Goal: Find specific page/section: Find specific page/section

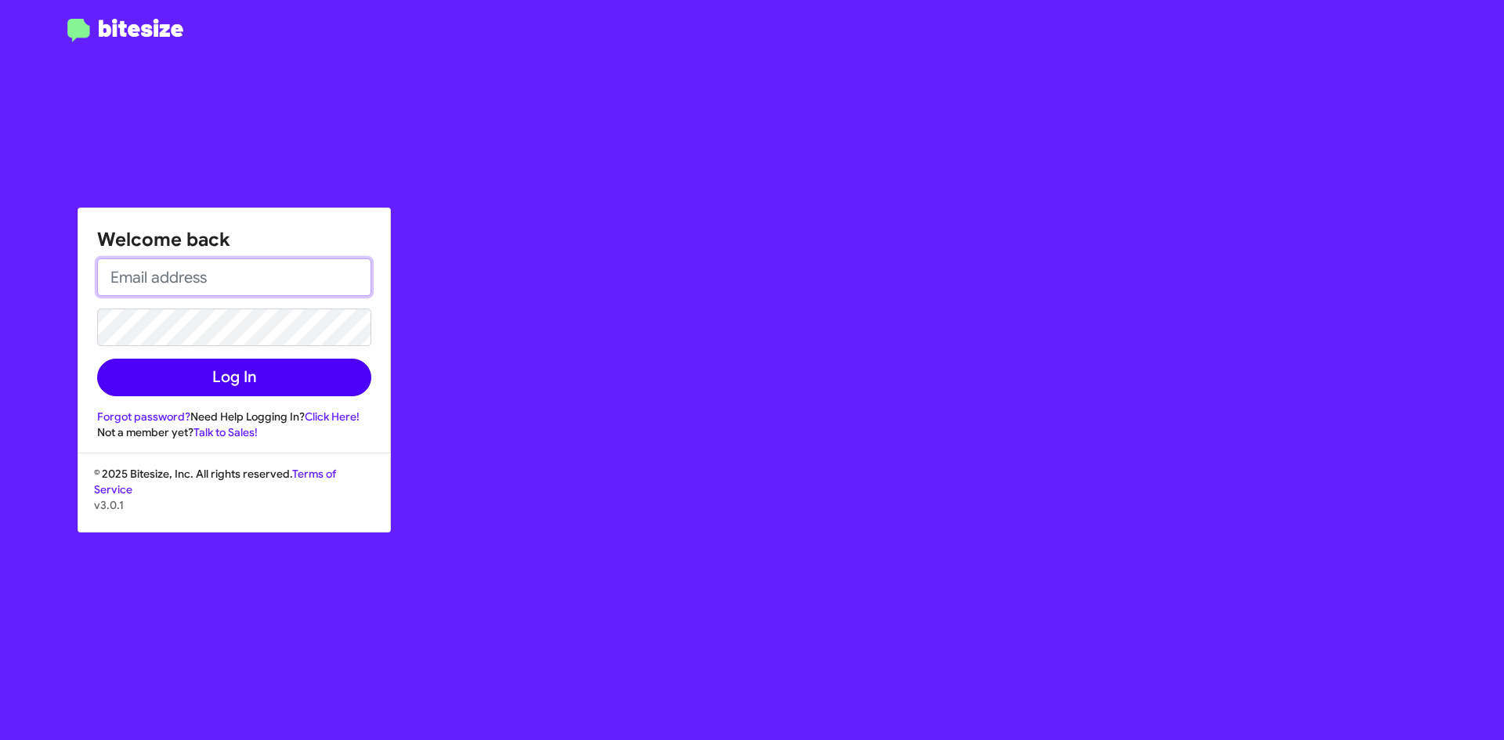
type input "[EMAIL_ADDRESS][DOMAIN_NAME]"
drag, startPoint x: 276, startPoint y: 376, endPoint x: 280, endPoint y: 365, distance: 11.6
click at [273, 371] on button "Log In" at bounding box center [234, 378] width 274 height 38
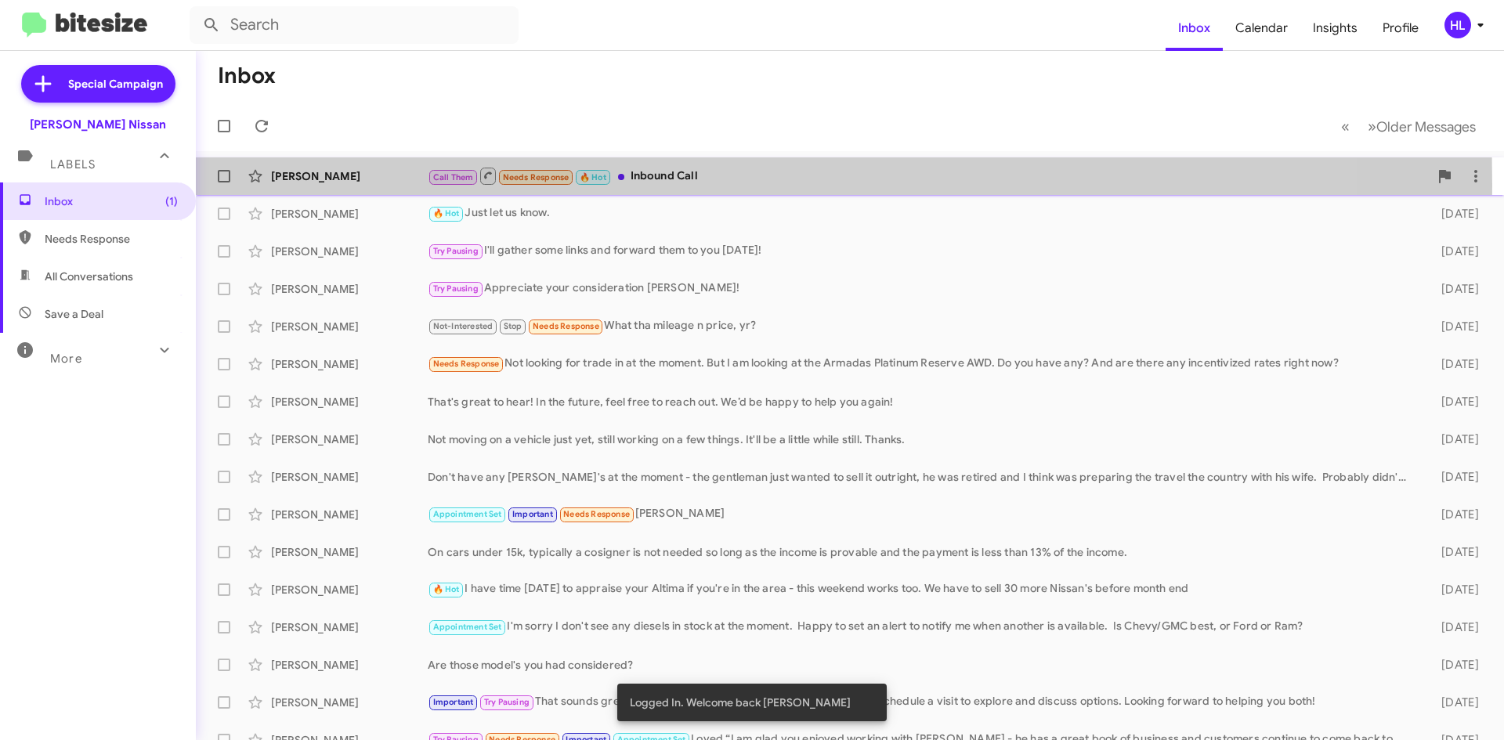
click at [330, 184] on div "[PERSON_NAME] Call Them Needs Response 🔥 Hot Inbound Call 9 minutes ago" at bounding box center [849, 176] width 1283 height 31
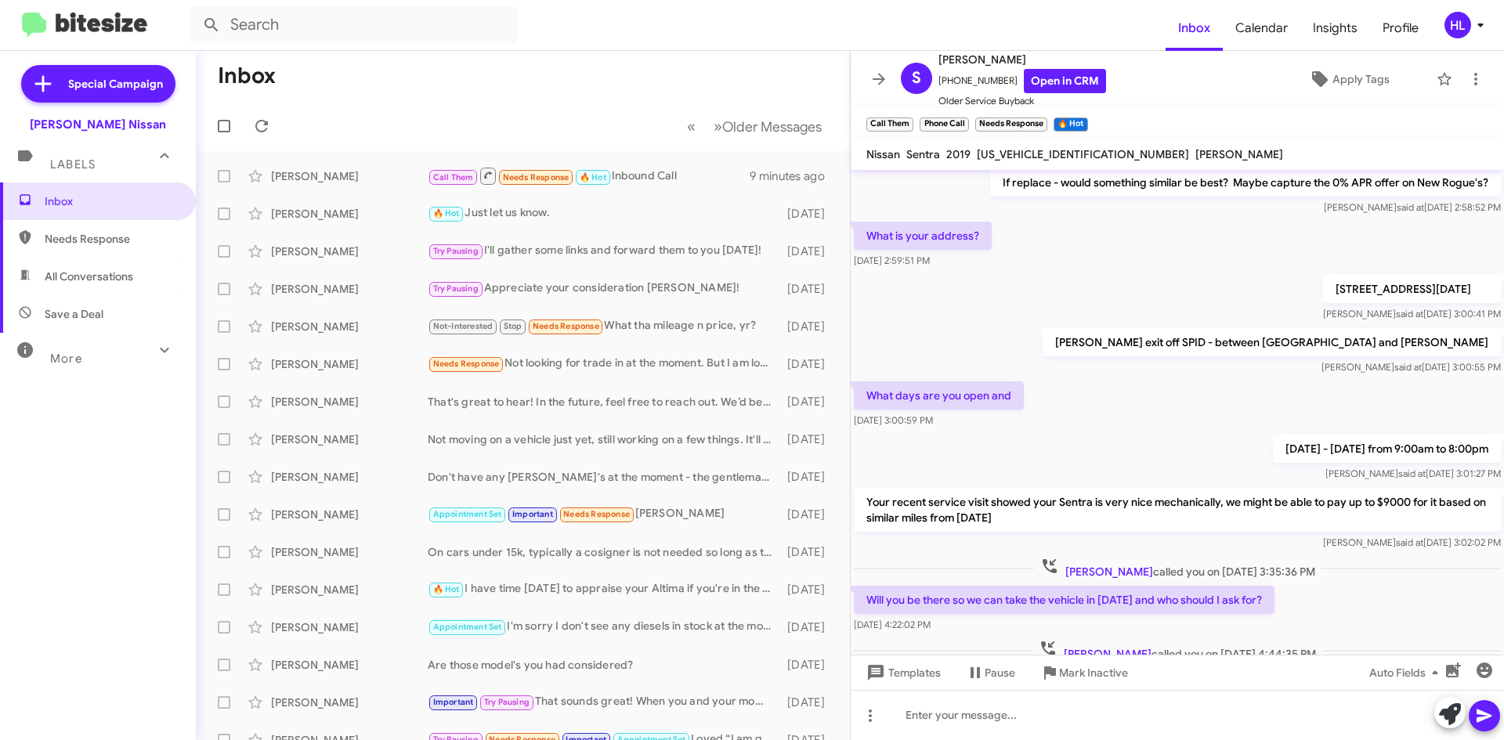
scroll to position [288, 0]
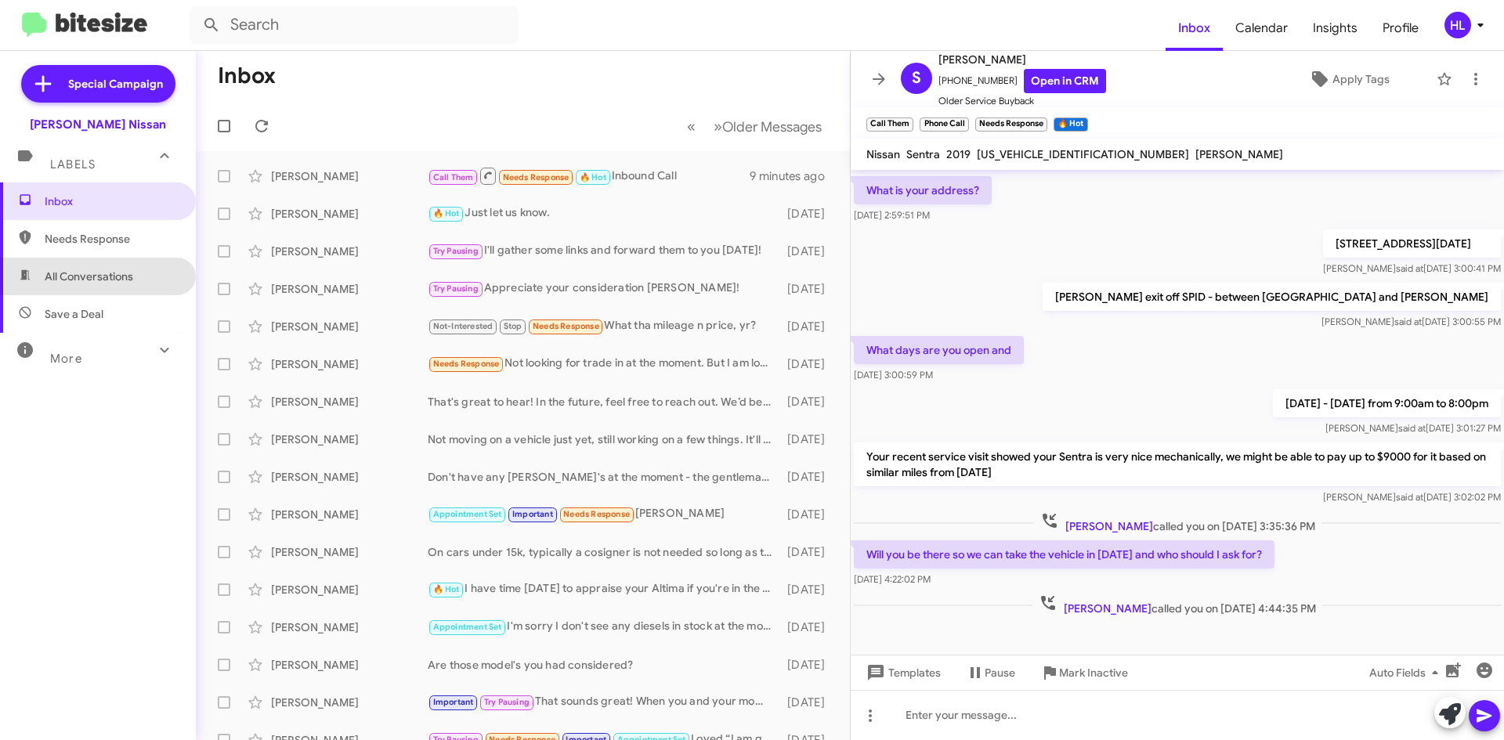
click at [140, 276] on span "All Conversations" at bounding box center [98, 277] width 196 height 38
type input "in:all-conversations"
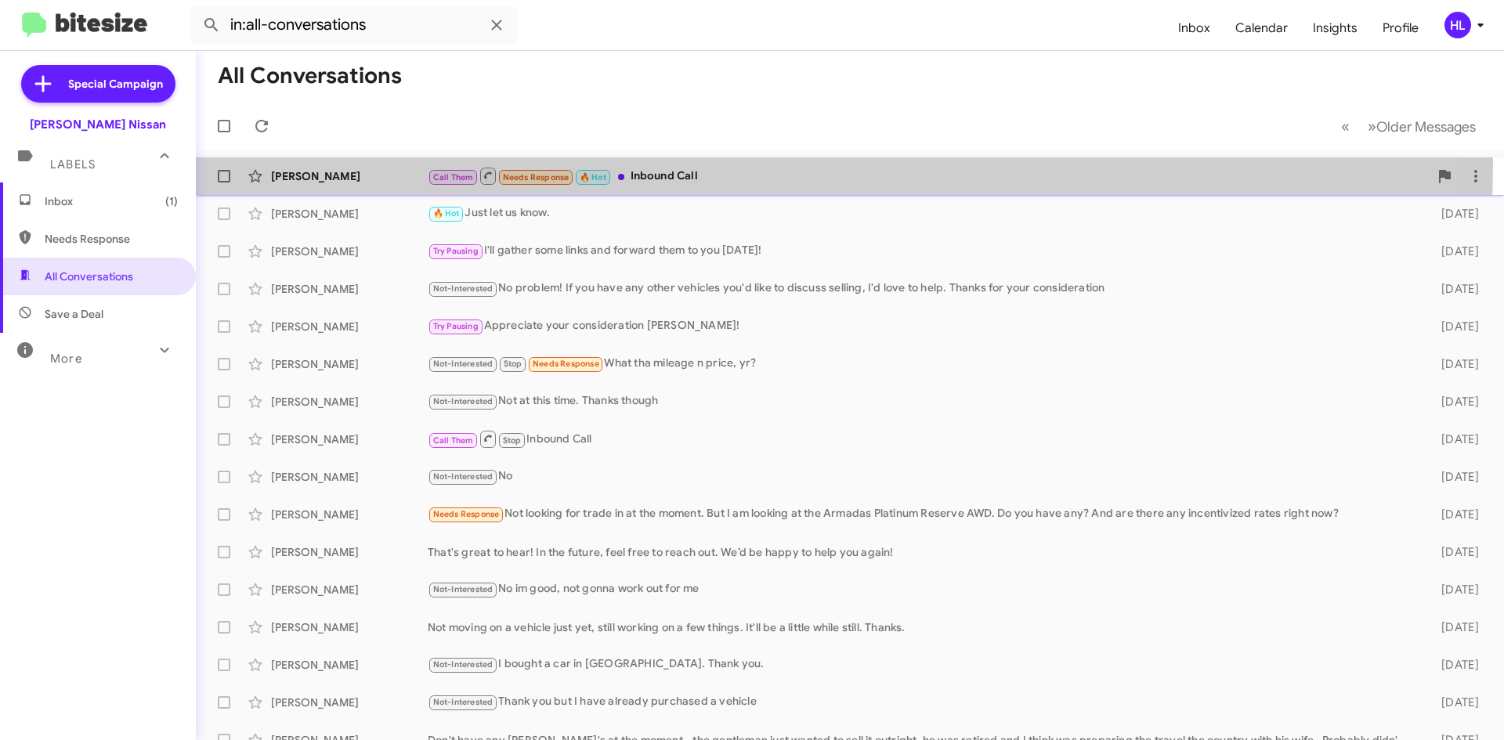
click at [382, 161] on div "[PERSON_NAME] Call Them Needs Response 🔥 Hot Inbound Call a few seconds ago" at bounding box center [849, 176] width 1283 height 31
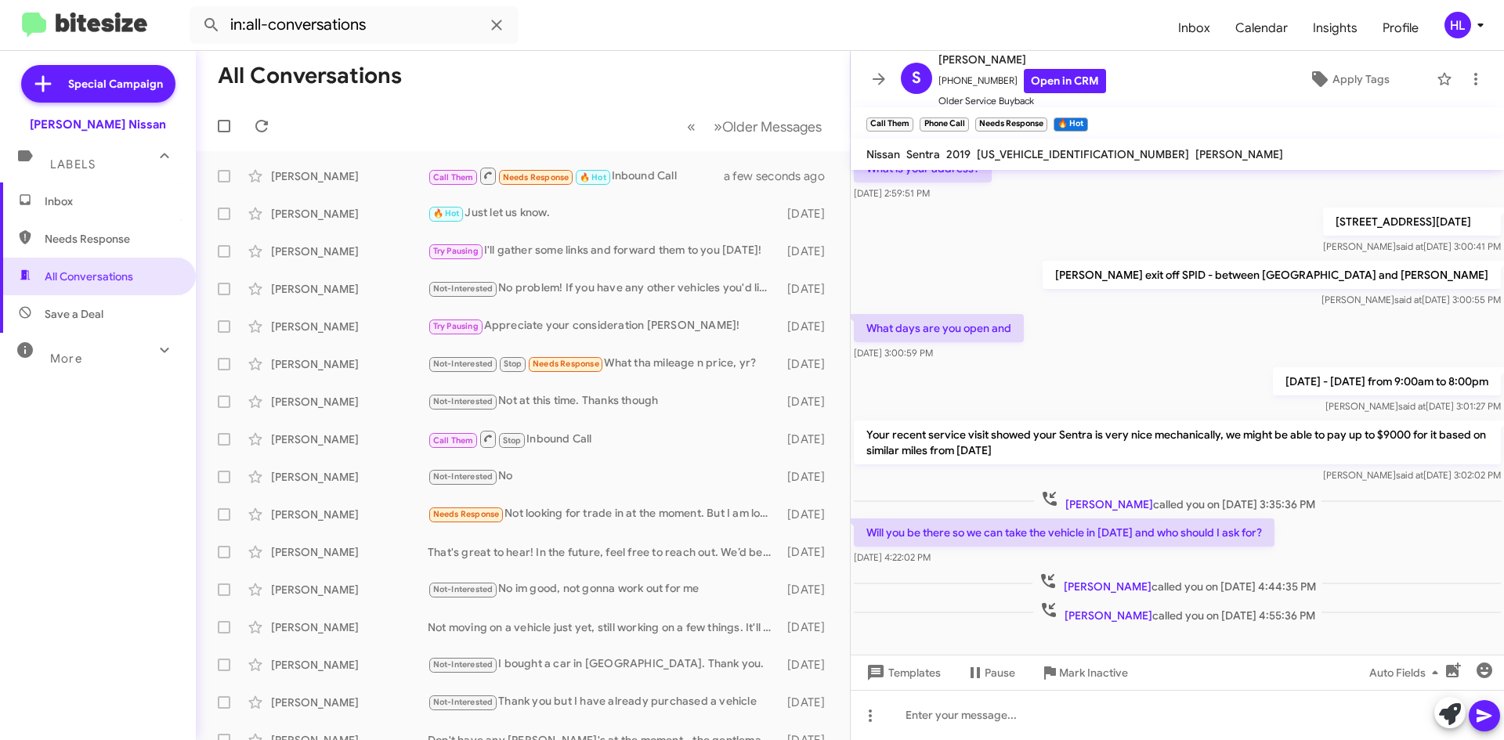
scroll to position [321, 0]
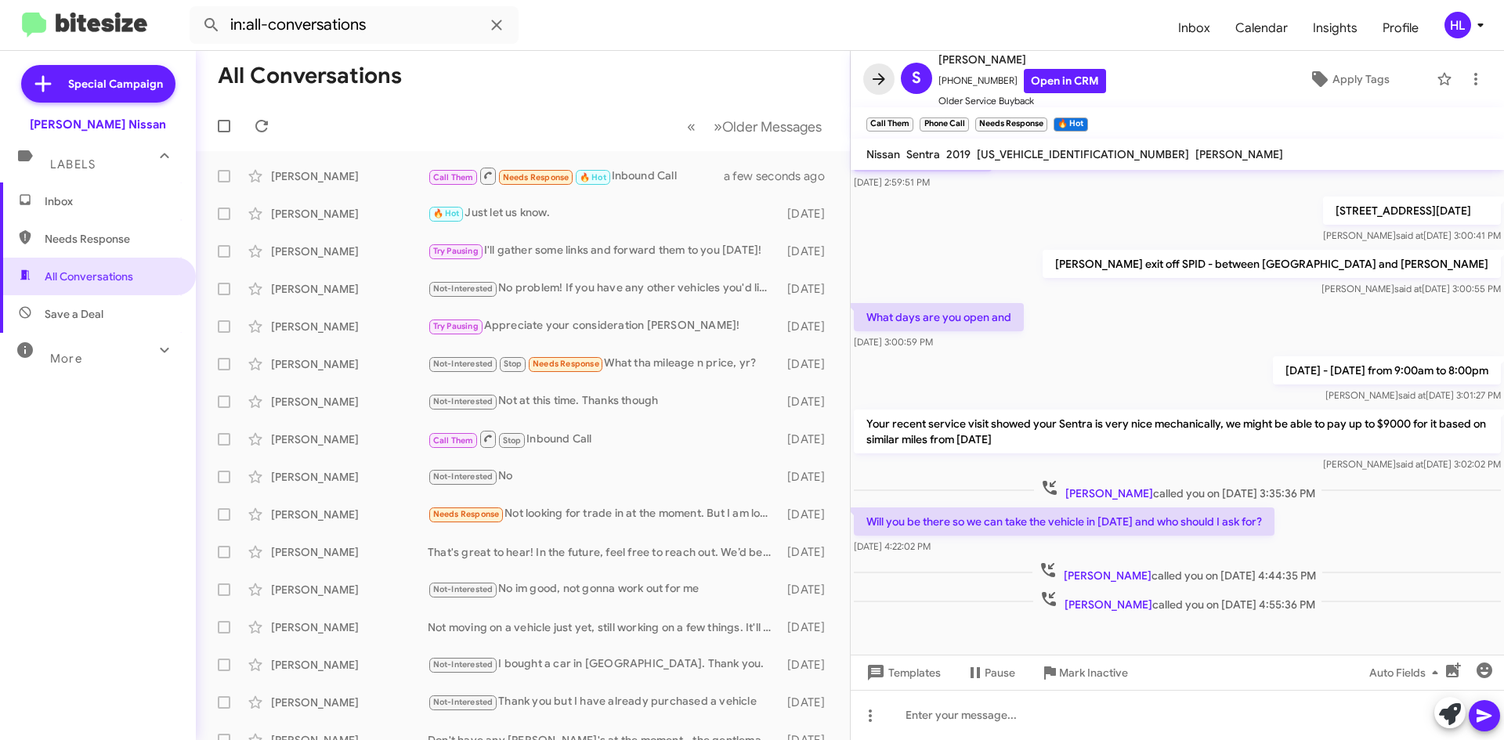
click at [881, 83] on icon at bounding box center [879, 79] width 13 height 12
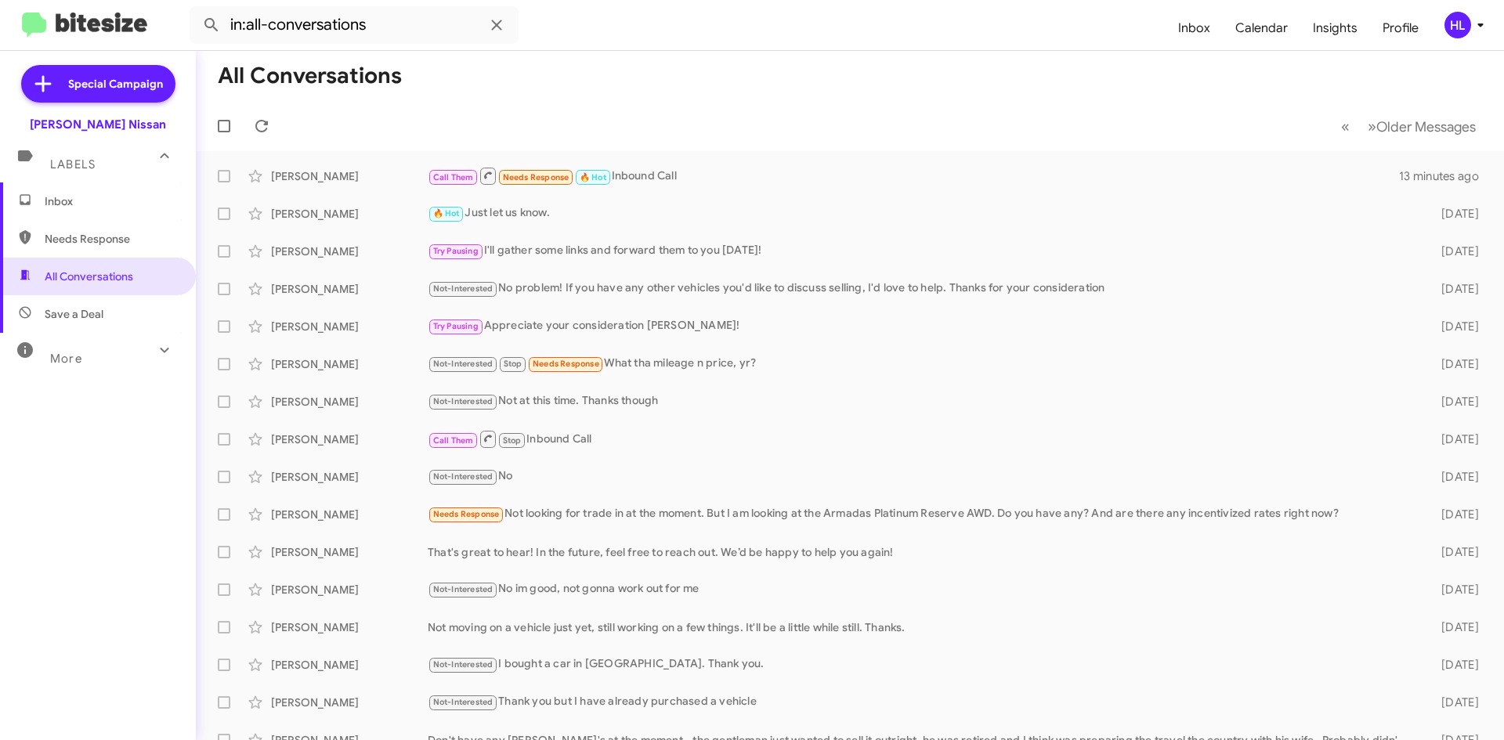
click at [69, 31] on img at bounding box center [84, 26] width 125 height 26
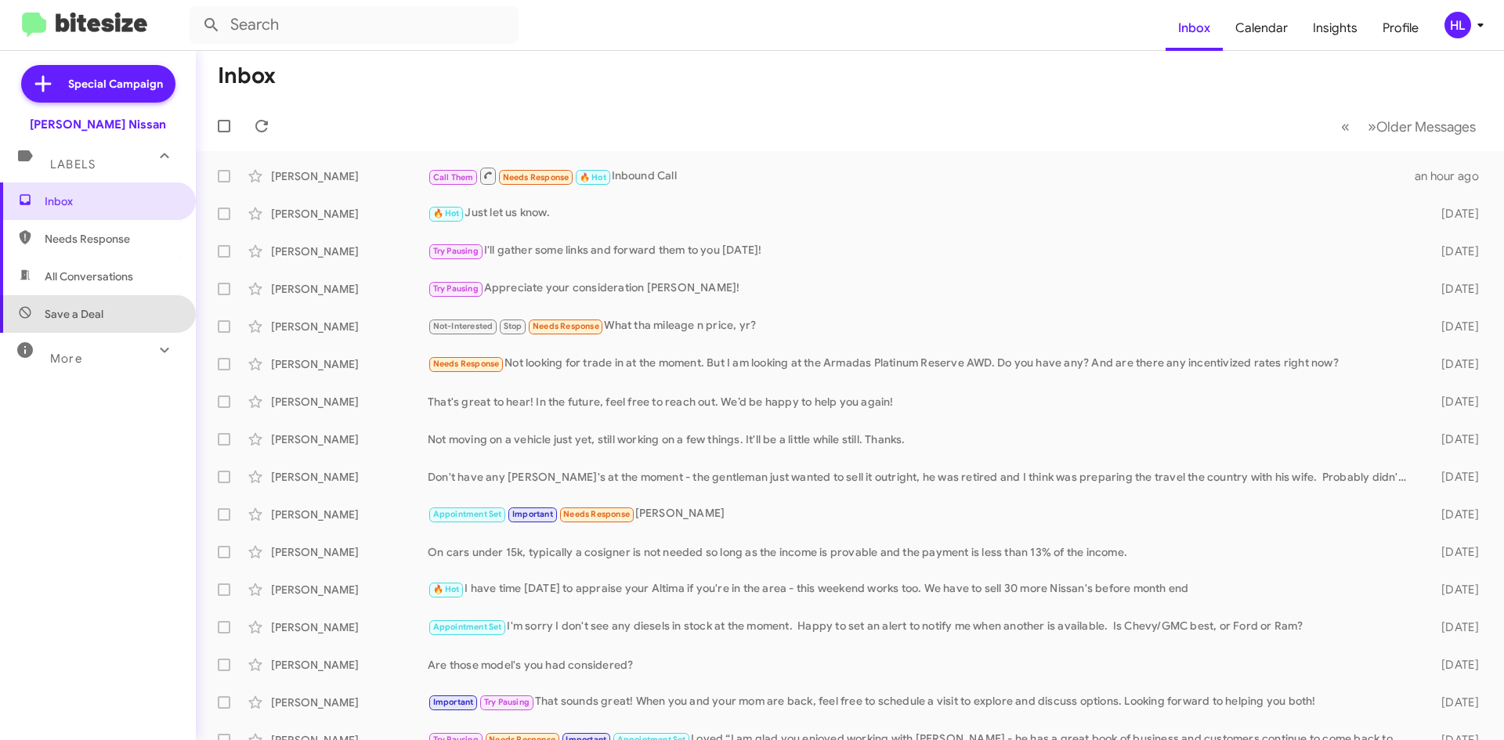
click at [102, 295] on span "Save a Deal" at bounding box center [98, 314] width 196 height 38
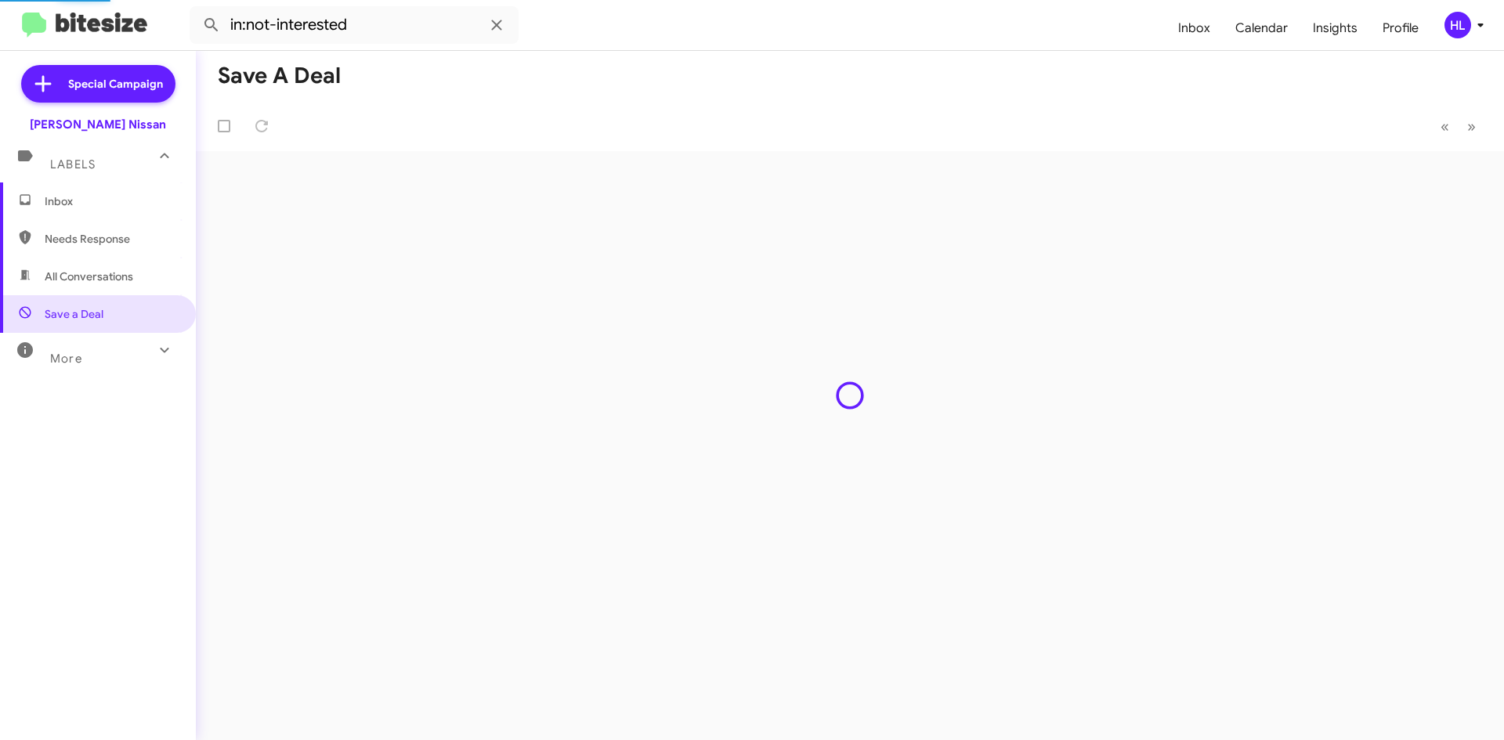
click at [108, 285] on span "All Conversations" at bounding box center [98, 277] width 196 height 38
type input "in:all-conversations"
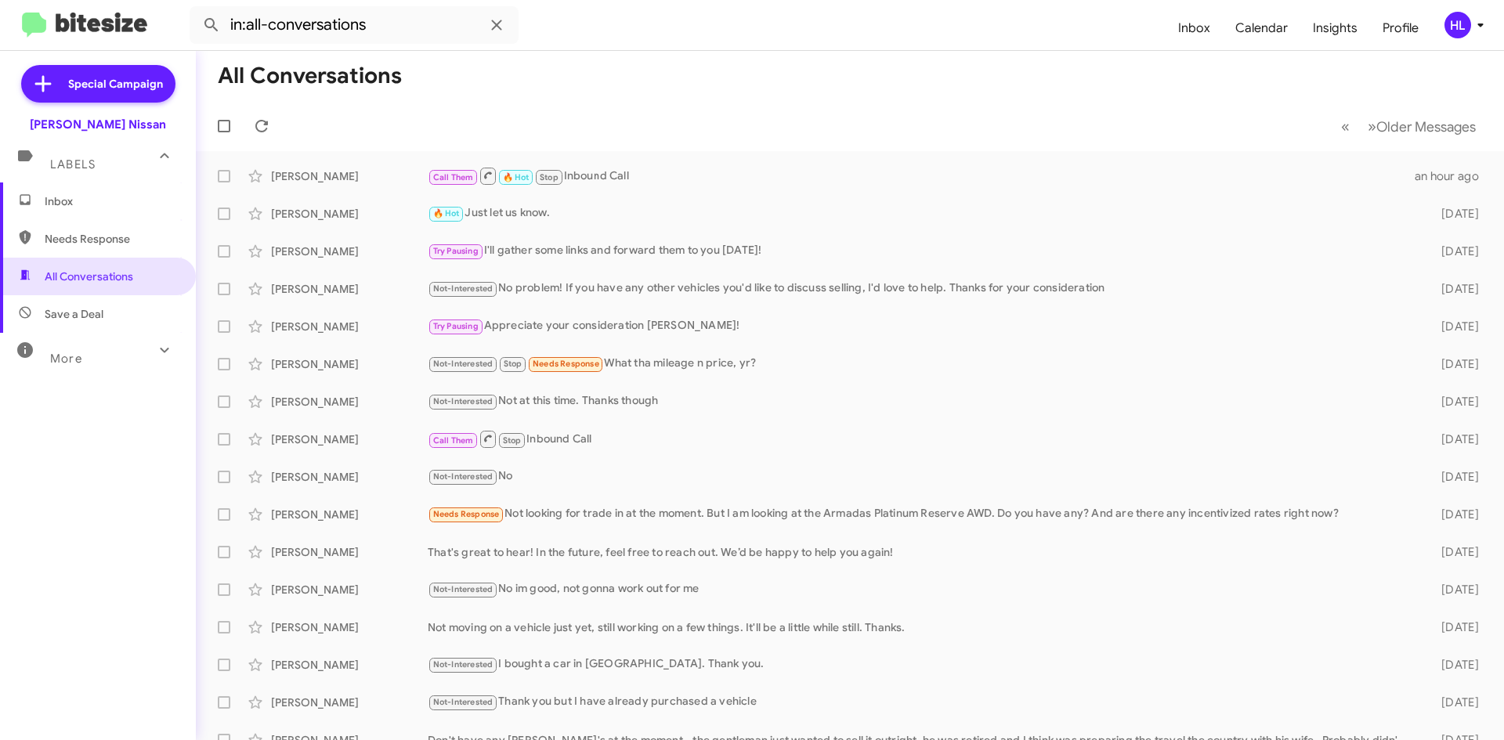
click at [96, 18] on img at bounding box center [84, 26] width 125 height 26
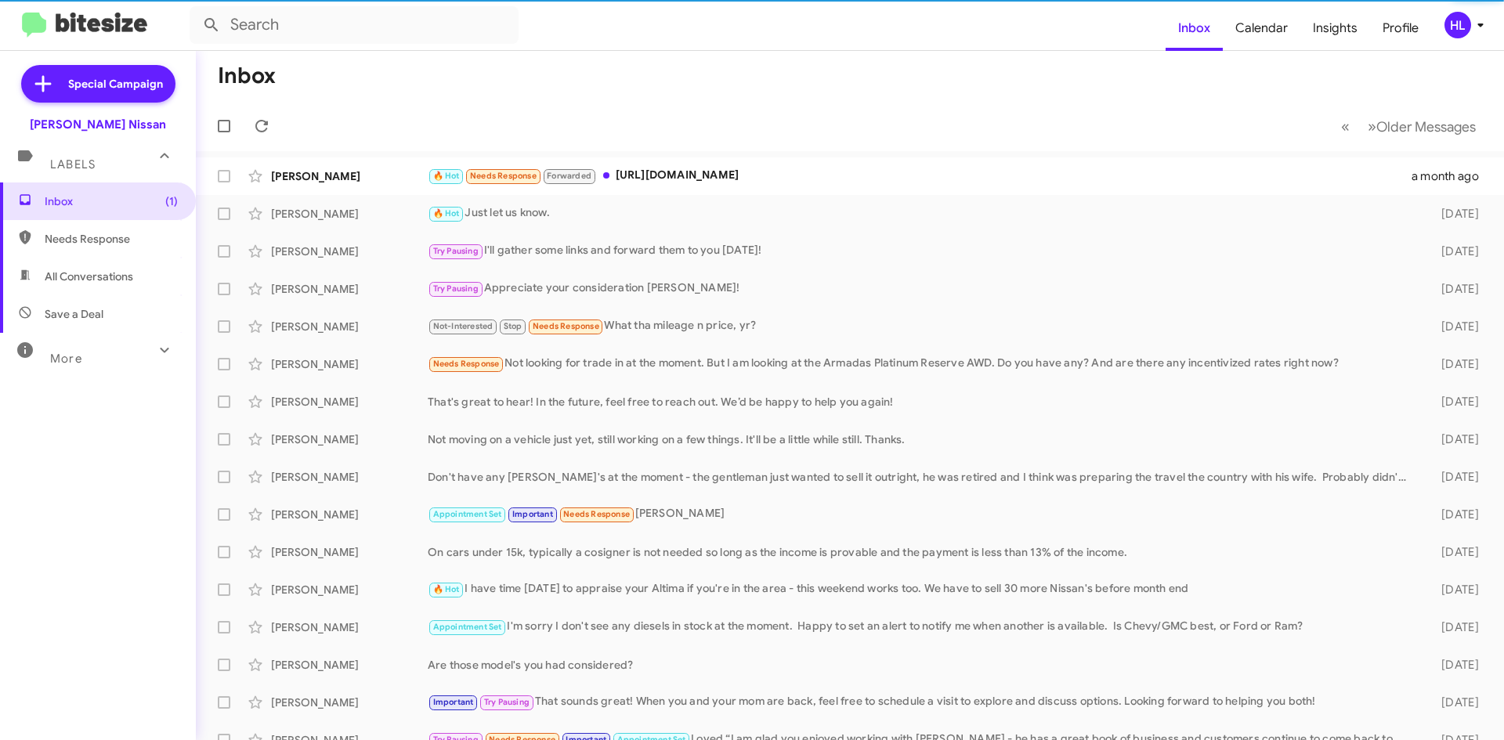
click at [99, 270] on span "All Conversations" at bounding box center [89, 277] width 89 height 16
type input "in:all-conversations"
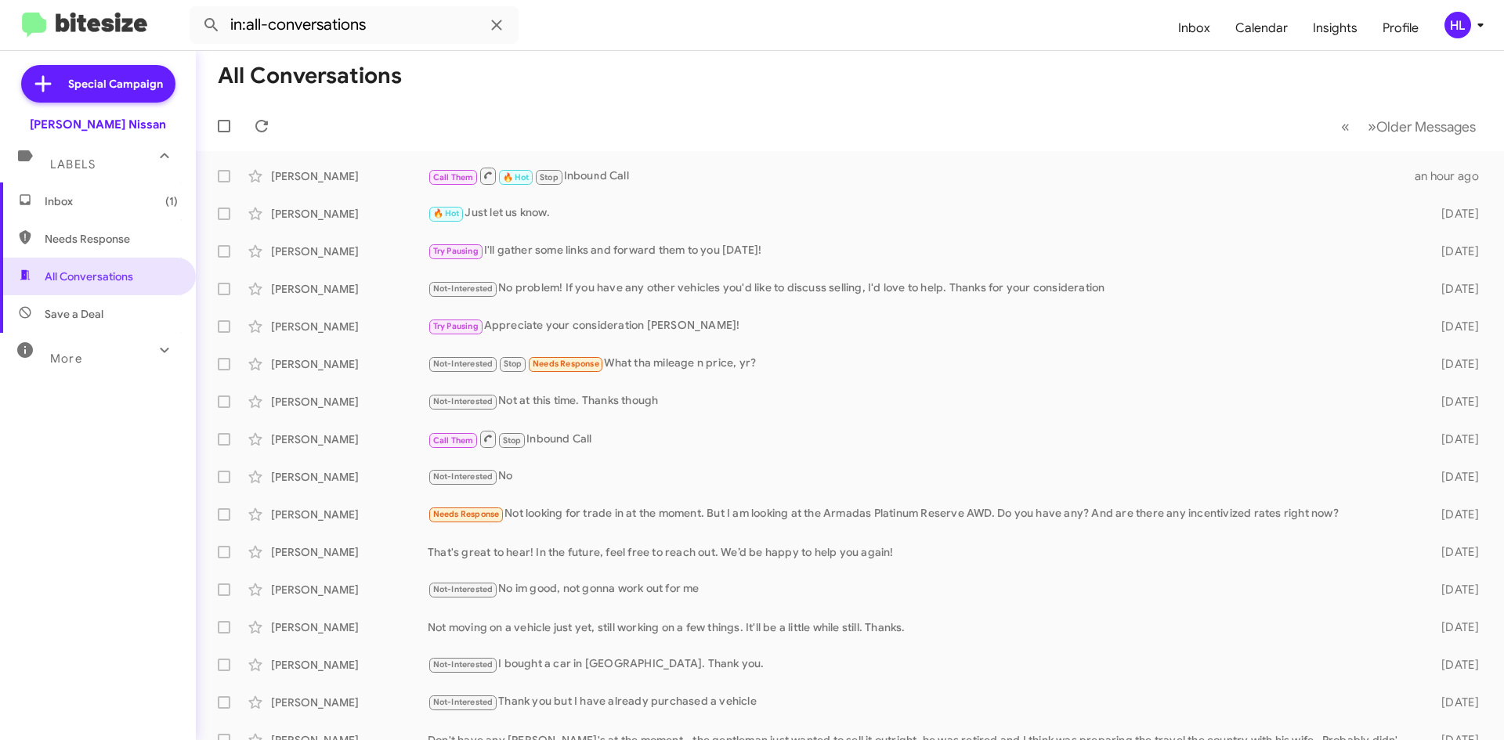
click at [94, 184] on span "Inbox (1)" at bounding box center [98, 202] width 196 height 38
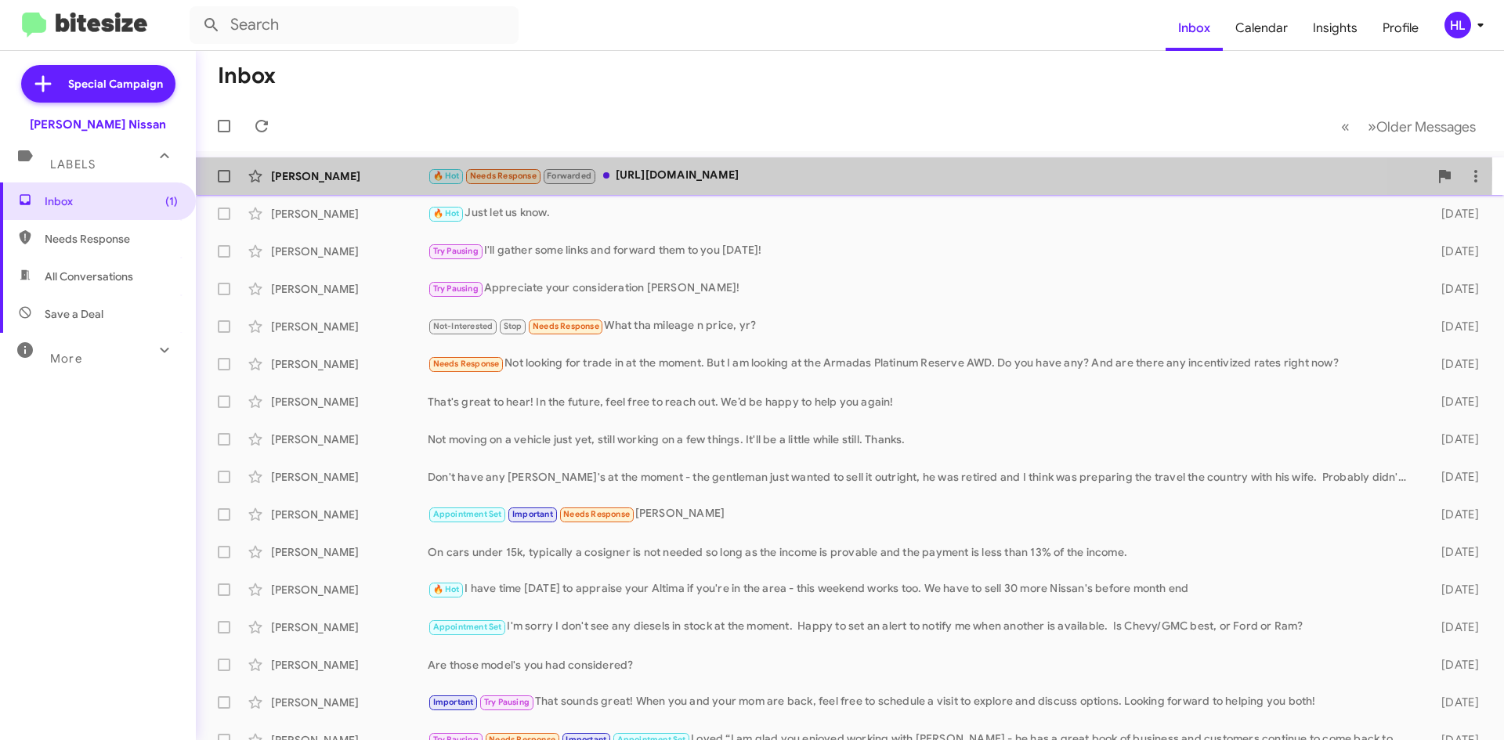
click at [345, 169] on div "[PERSON_NAME]" at bounding box center [349, 176] width 157 height 16
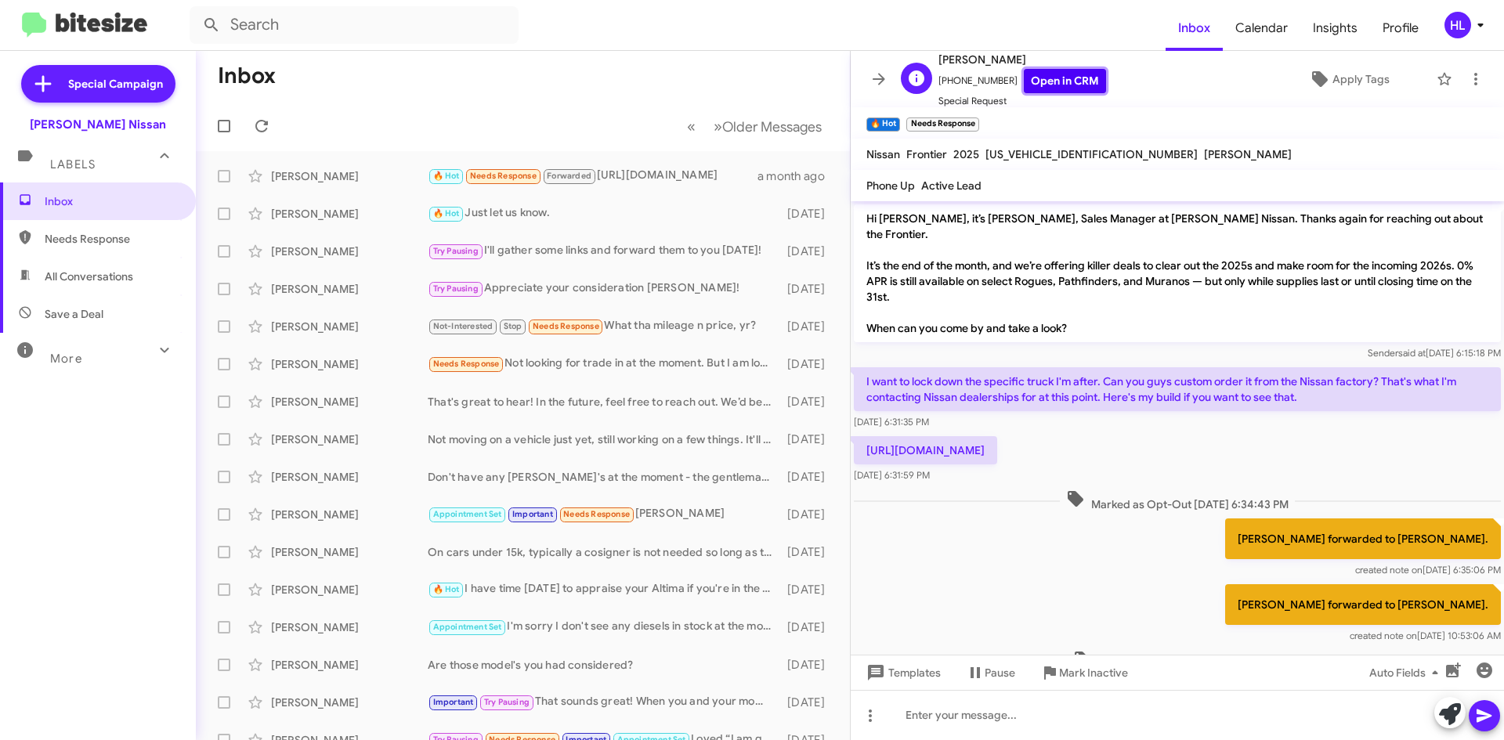
click at [1025, 85] on link "Open in CRM" at bounding box center [1065, 81] width 82 height 24
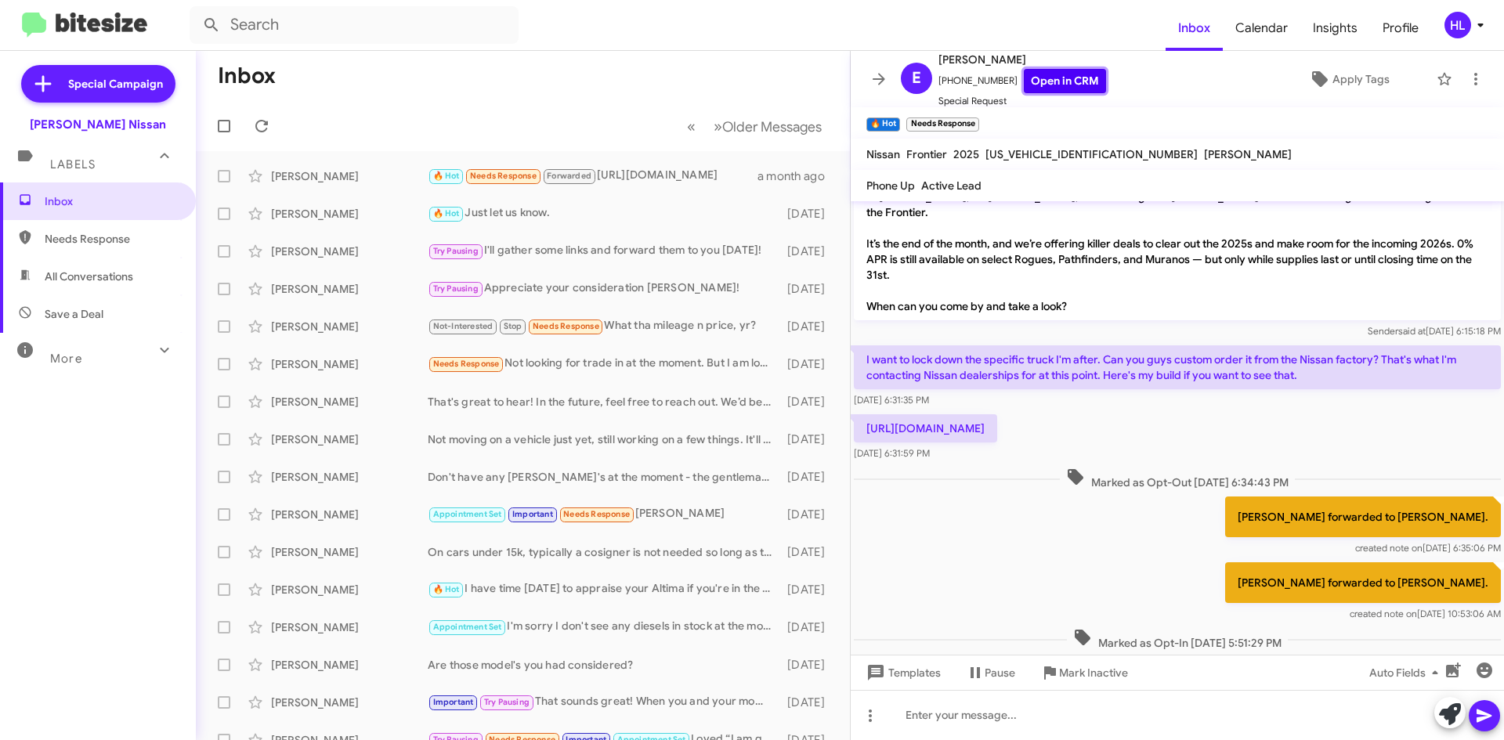
scroll to position [33, 0]
